Goal: Find specific page/section: Find specific page/section

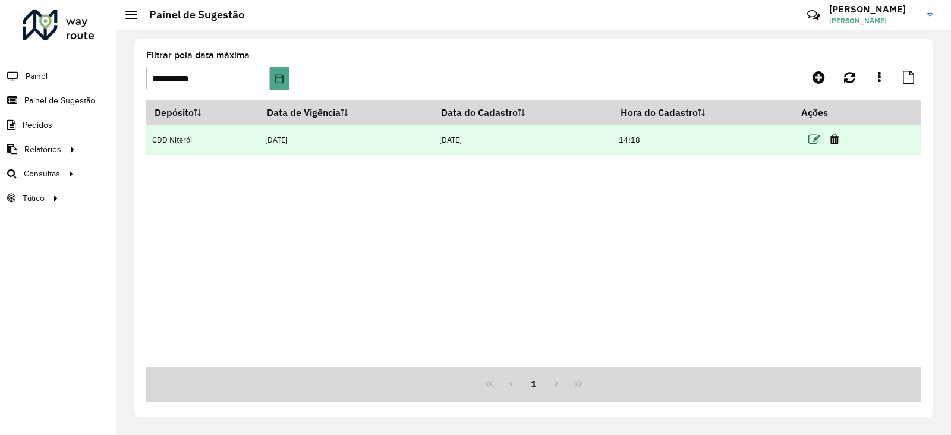
click at [818, 138] on icon at bounding box center [815, 140] width 12 height 12
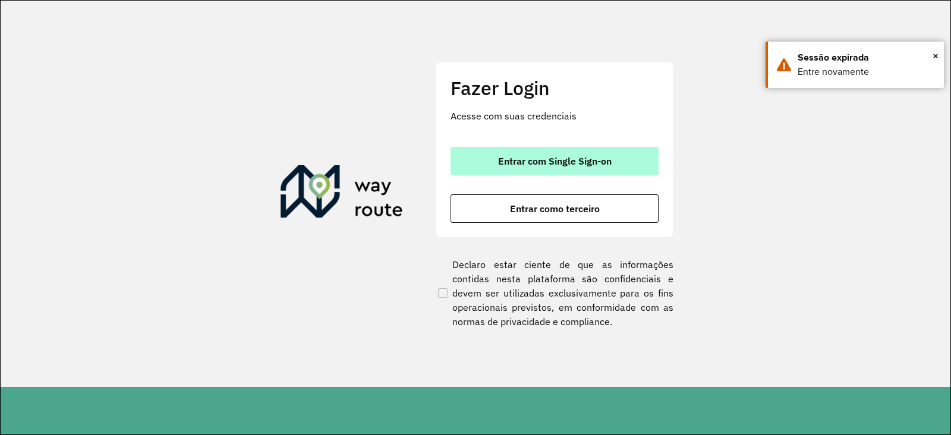
click at [511, 168] on button "Entrar com Single Sign-on" at bounding box center [555, 161] width 208 height 29
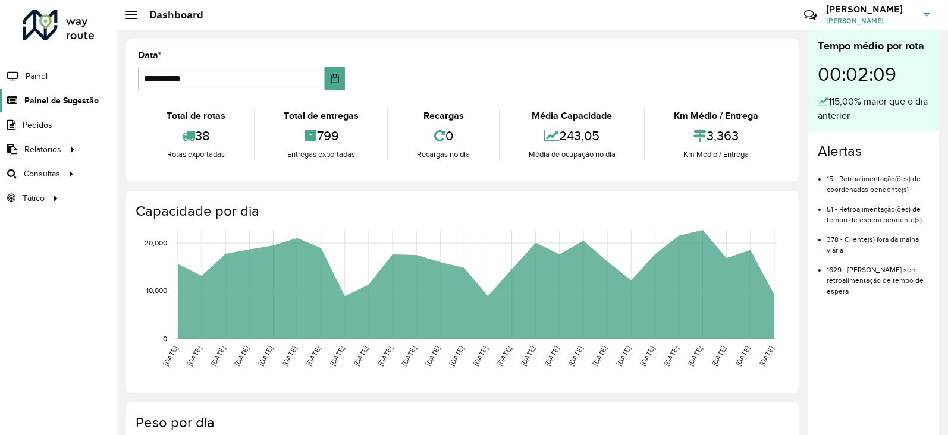
click at [77, 99] on span "Painel de Sugestão" at bounding box center [61, 101] width 74 height 12
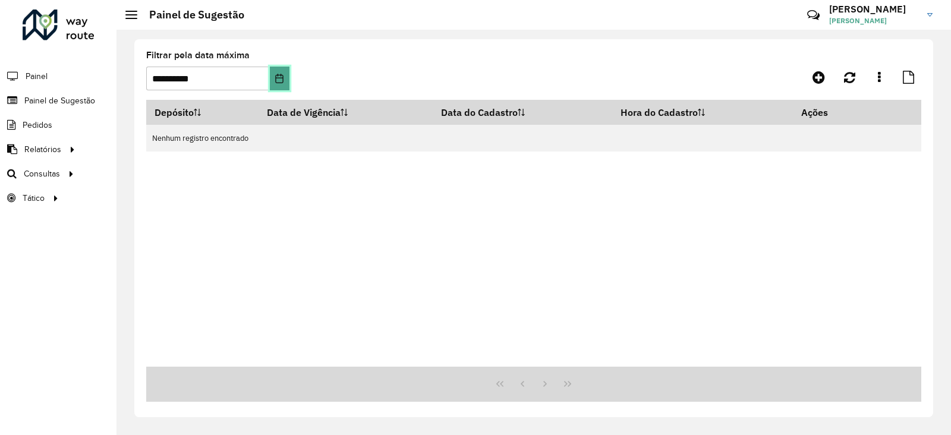
click at [281, 76] on icon "Choose Date" at bounding box center [280, 79] width 8 height 10
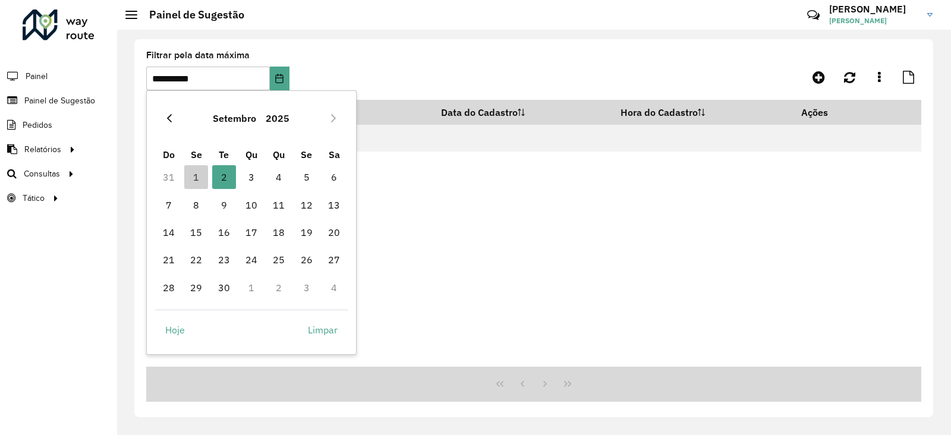
click at [171, 117] on icon "Previous Month" at bounding box center [170, 119] width 10 height 10
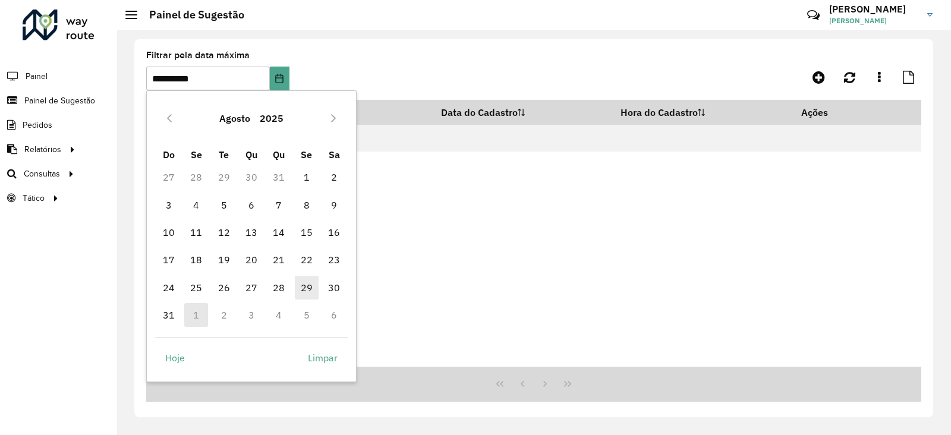
click at [310, 285] on span "29" at bounding box center [307, 288] width 24 height 24
type input "**********"
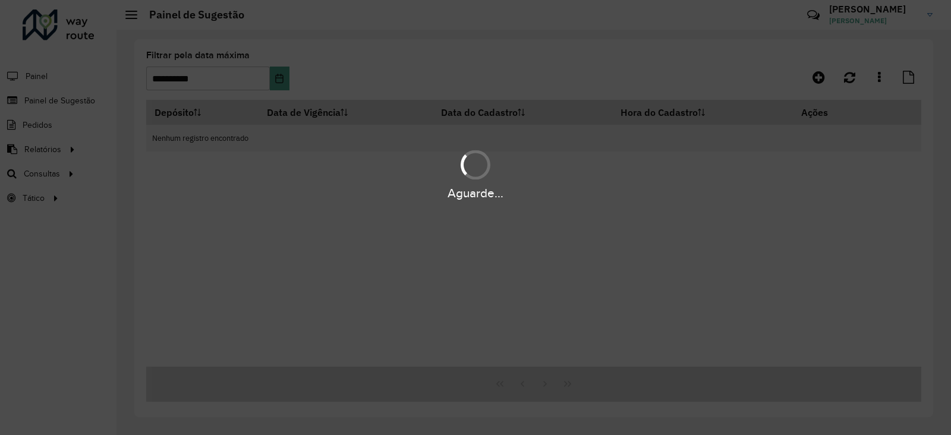
click at [312, 62] on div "Aguarde..." at bounding box center [475, 217] width 951 height 435
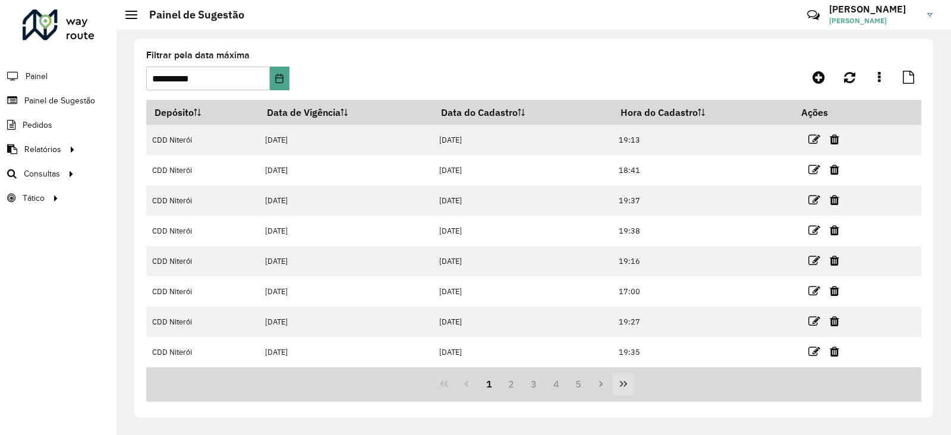
click at [620, 381] on icon "Last Page" at bounding box center [624, 384] width 10 height 10
click at [577, 385] on button "71" at bounding box center [579, 384] width 23 height 23
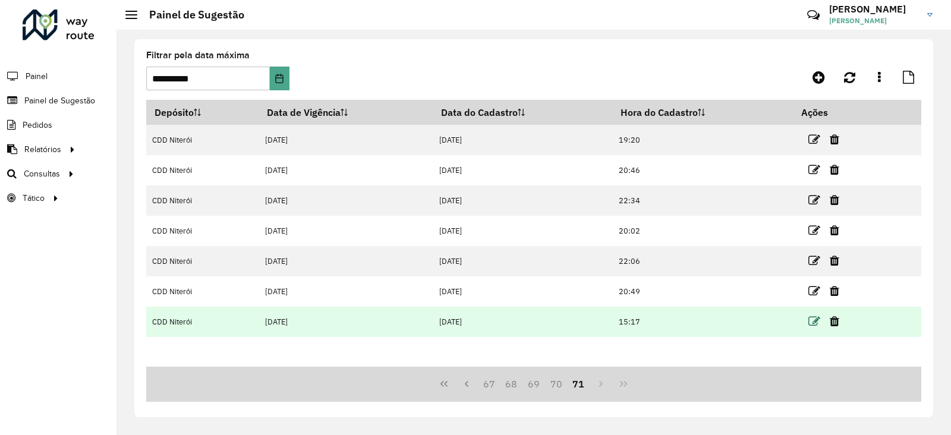
click at [816, 316] on icon at bounding box center [815, 322] width 12 height 12
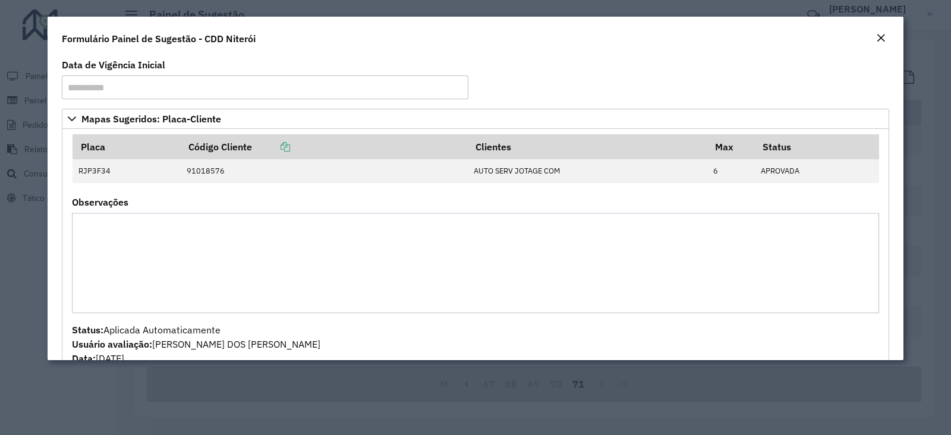
scroll to position [27, 0]
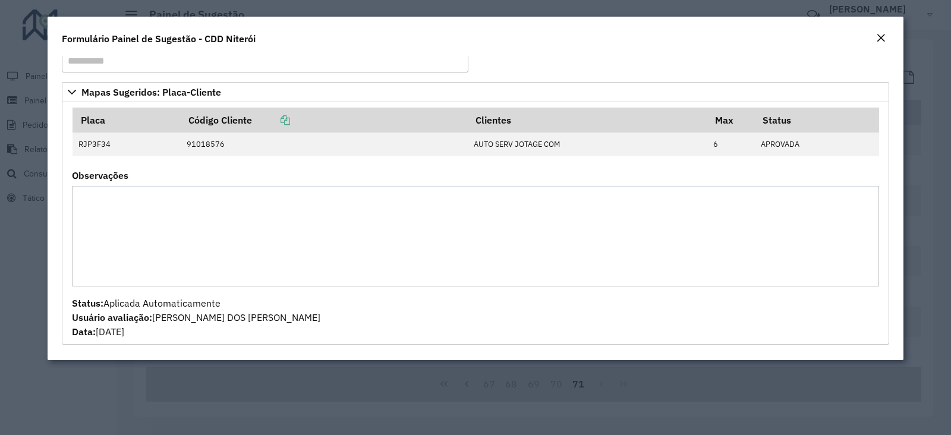
click at [875, 38] on button "Close" at bounding box center [881, 38] width 17 height 15
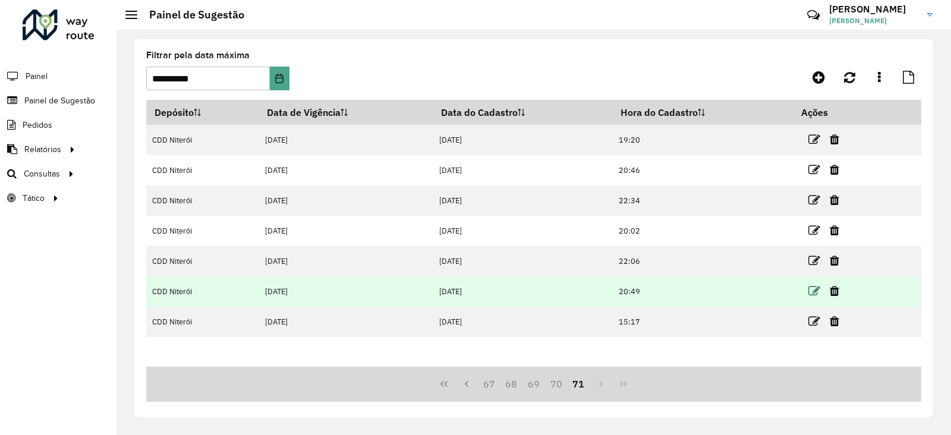
click at [812, 292] on icon at bounding box center [815, 291] width 12 height 12
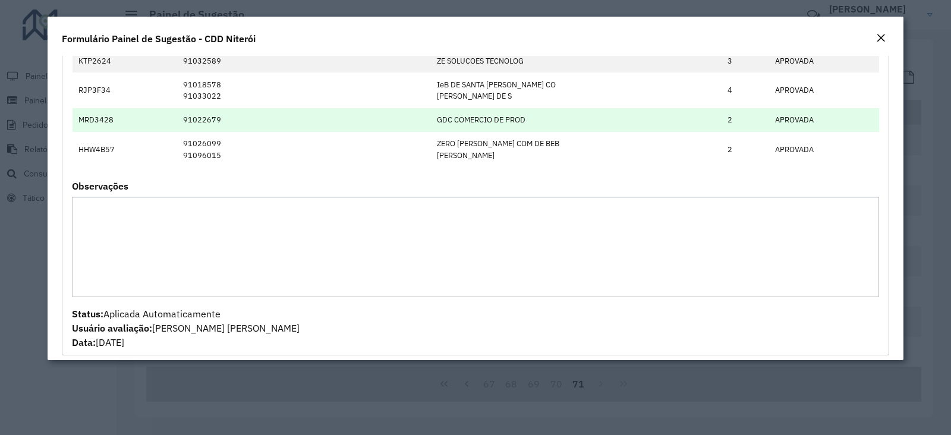
scroll to position [372, 0]
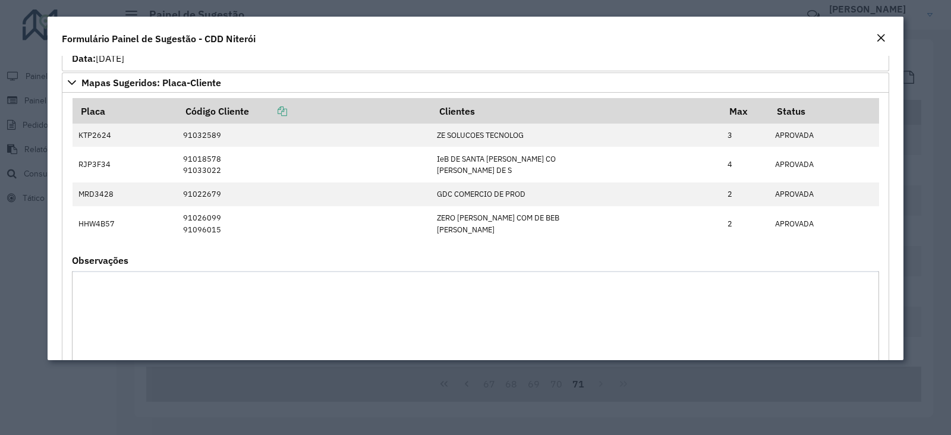
click at [885, 41] on em "Close" at bounding box center [881, 38] width 10 height 10
